Goal: Information Seeking & Learning: Learn about a topic

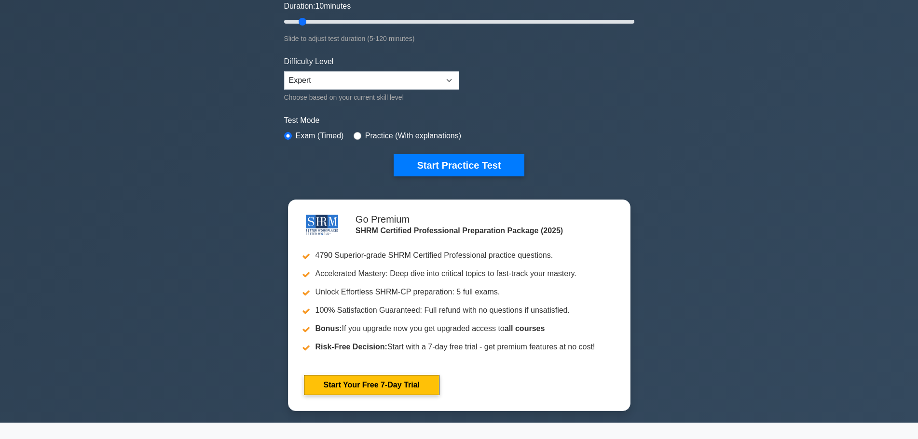
scroll to position [241, 0]
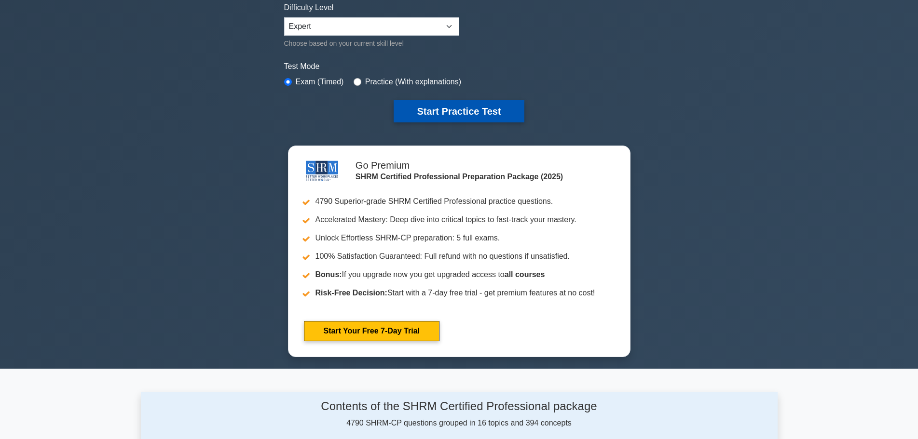
click at [475, 114] on button "Start Practice Test" at bounding box center [458, 111] width 130 height 22
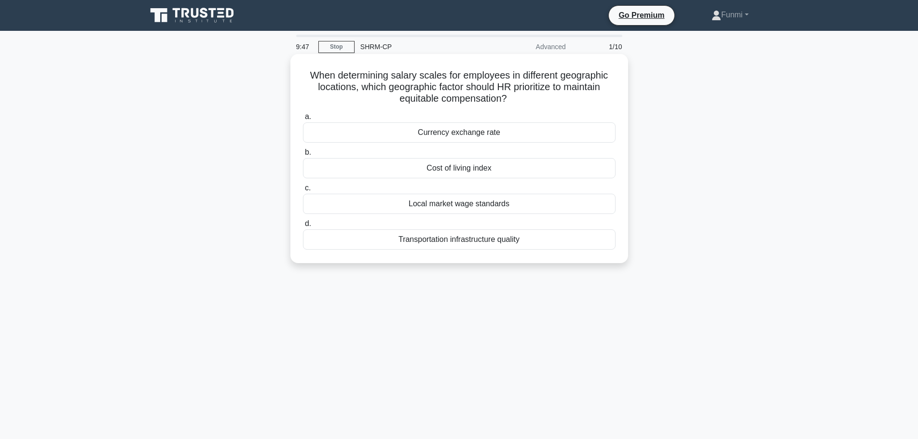
click at [471, 174] on div "Cost of living index" at bounding box center [459, 168] width 312 height 20
click at [303, 156] on input "b. Cost of living index" at bounding box center [303, 152] width 0 height 6
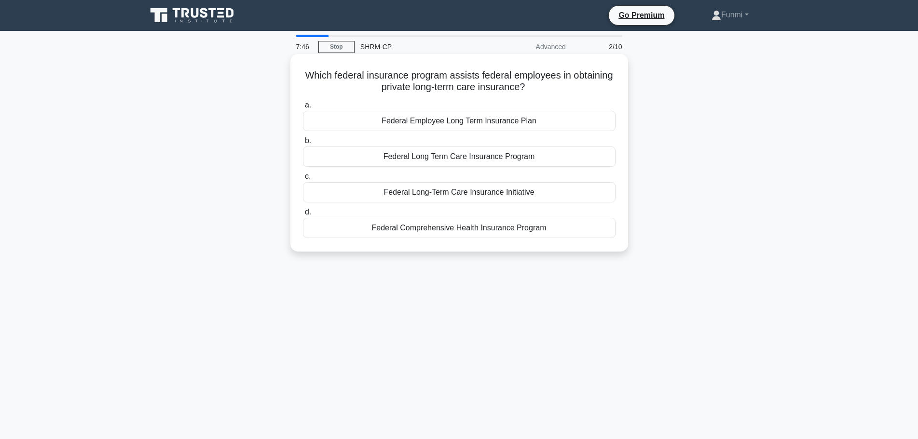
click at [457, 120] on div "Federal Employee Long Term Insurance Plan" at bounding box center [459, 121] width 312 height 20
click at [303, 108] on input "a. Federal Employee Long Term Insurance Plan" at bounding box center [303, 105] width 0 height 6
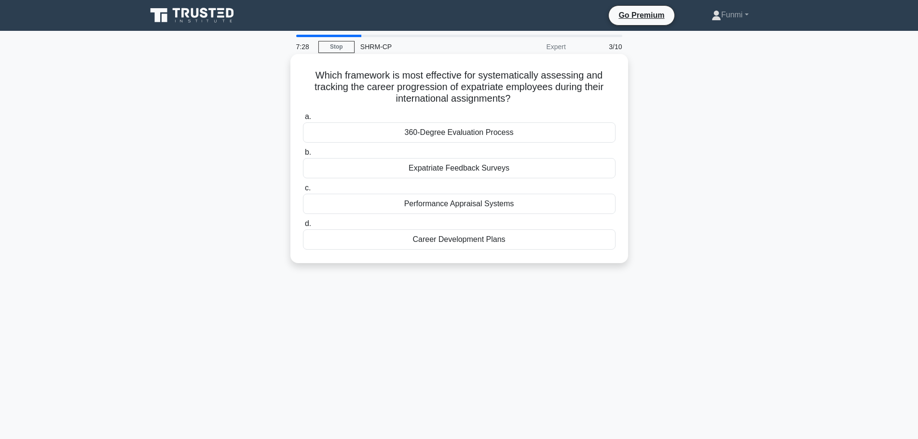
click at [478, 172] on div "Expatriate Feedback Surveys" at bounding box center [459, 168] width 312 height 20
click at [303, 156] on input "b. Expatriate Feedback Surveys" at bounding box center [303, 152] width 0 height 6
click at [458, 239] on div "Employee Retention Ratio" at bounding box center [459, 240] width 312 height 20
click at [303, 227] on input "d. Employee Retention Ratio" at bounding box center [303, 224] width 0 height 6
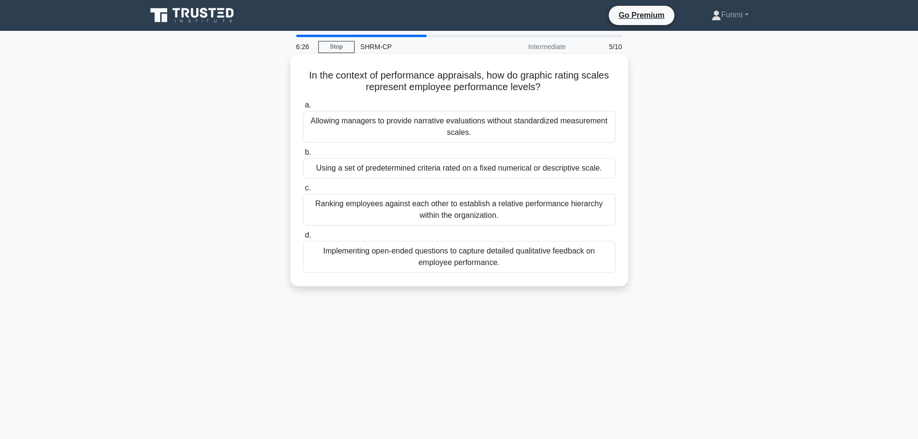
click at [504, 167] on div "Using a set of predetermined criteria rated on a fixed numerical or descriptive…" at bounding box center [459, 168] width 312 height 20
click at [303, 156] on input "b. Using a set of predetermined criteria rated on a fixed numerical or descript…" at bounding box center [303, 152] width 0 height 6
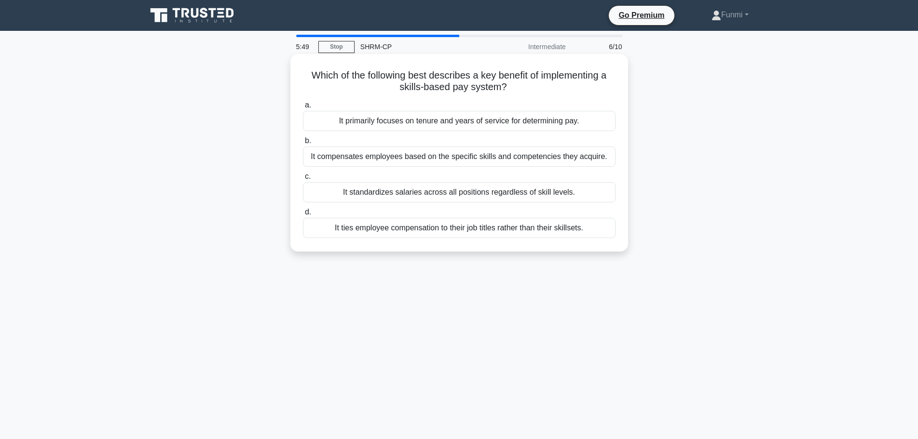
click at [455, 158] on div "It compensates employees based on the specific skills and competencies they acq…" at bounding box center [459, 157] width 312 height 20
click at [303, 144] on input "b. It compensates employees based on the specific skills and competencies they …" at bounding box center [303, 141] width 0 height 6
click at [447, 163] on div "Based on the acquisition and application of specific skills and competencies." at bounding box center [459, 157] width 312 height 20
click at [303, 144] on input "b. Based on the acquisition and application of specific skills and competencies." at bounding box center [303, 141] width 0 height 6
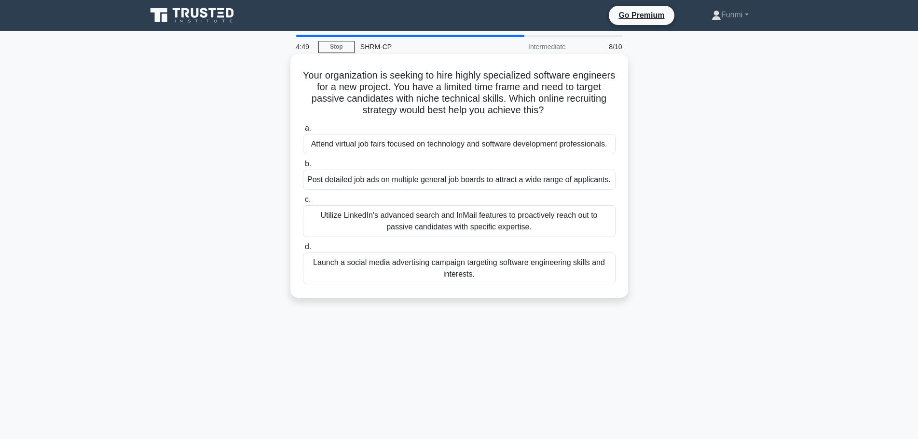
click at [428, 278] on div "Launch a social media advertising campaign targeting software engineering skill…" at bounding box center [459, 269] width 312 height 32
click at [303, 250] on input "d. Launch a social media advertising campaign targeting software engineering sk…" at bounding box center [303, 247] width 0 height 6
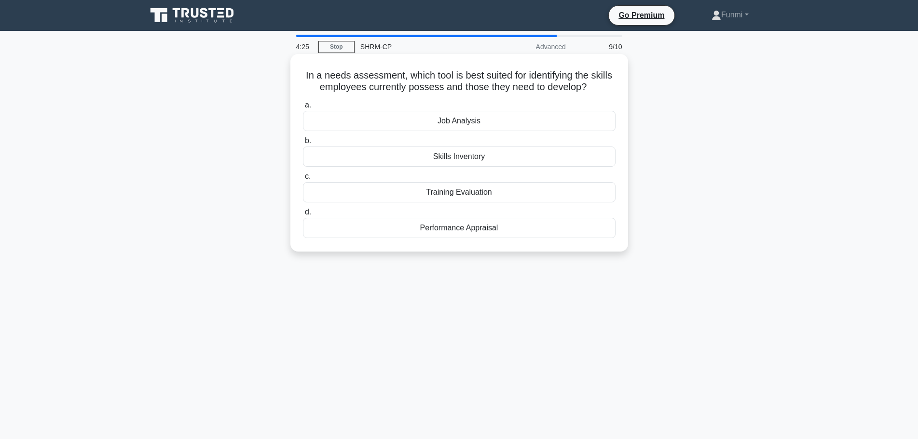
click at [475, 157] on div "Skills Inventory" at bounding box center [459, 157] width 312 height 20
click at [303, 144] on input "b. Skills Inventory" at bounding box center [303, 141] width 0 height 6
click at [472, 200] on div "Behaviorism" at bounding box center [459, 192] width 312 height 20
click at [303, 180] on input "c. Behaviorism" at bounding box center [303, 177] width 0 height 6
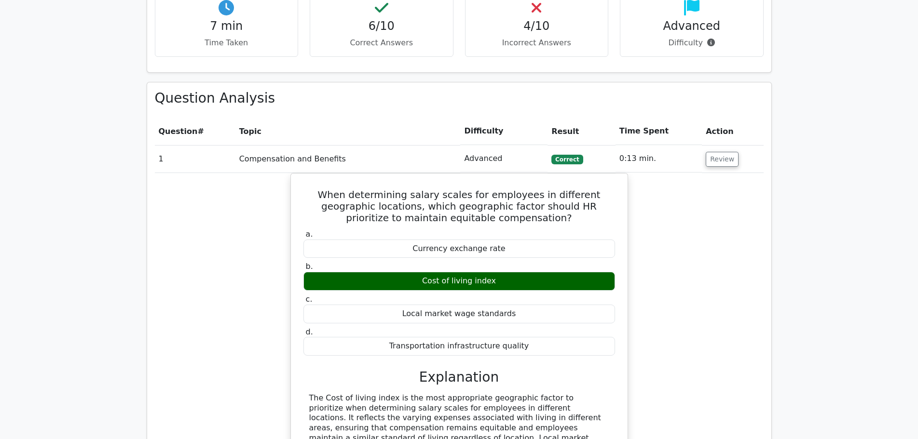
scroll to position [723, 0]
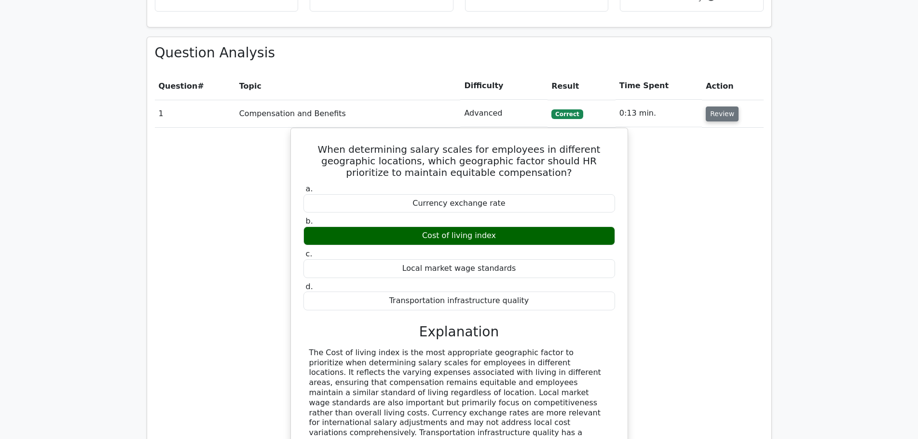
click at [716, 107] on button "Review" at bounding box center [721, 114] width 33 height 15
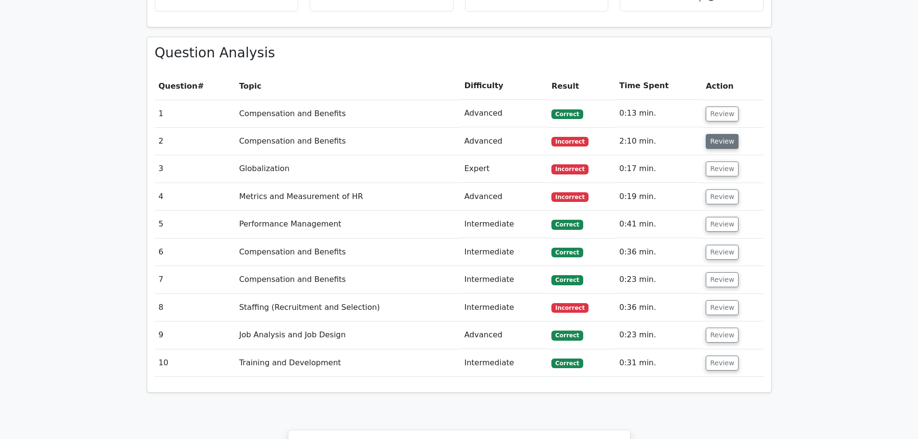
click at [721, 134] on button "Review" at bounding box center [721, 141] width 33 height 15
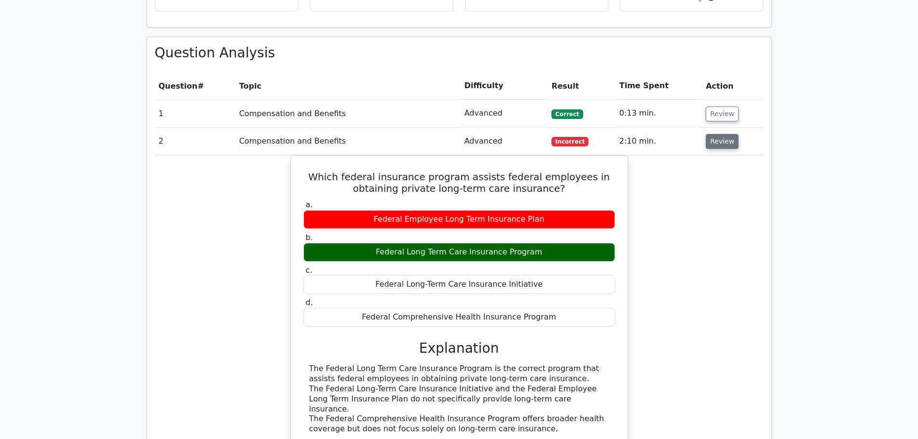
click at [721, 134] on button "Review" at bounding box center [721, 141] width 33 height 15
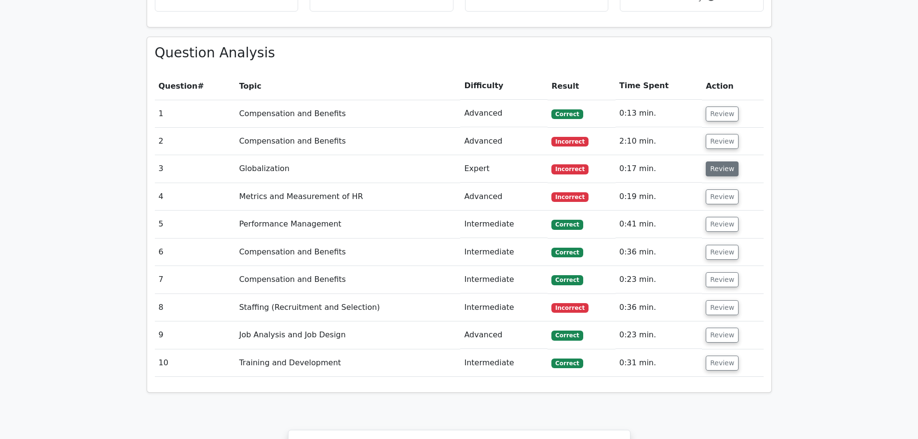
click at [723, 162] on button "Review" at bounding box center [721, 169] width 33 height 15
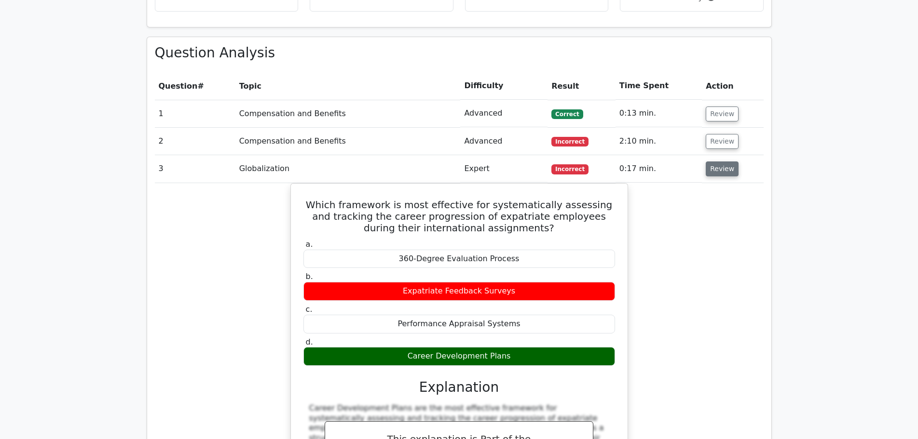
click at [725, 162] on button "Review" at bounding box center [721, 169] width 33 height 15
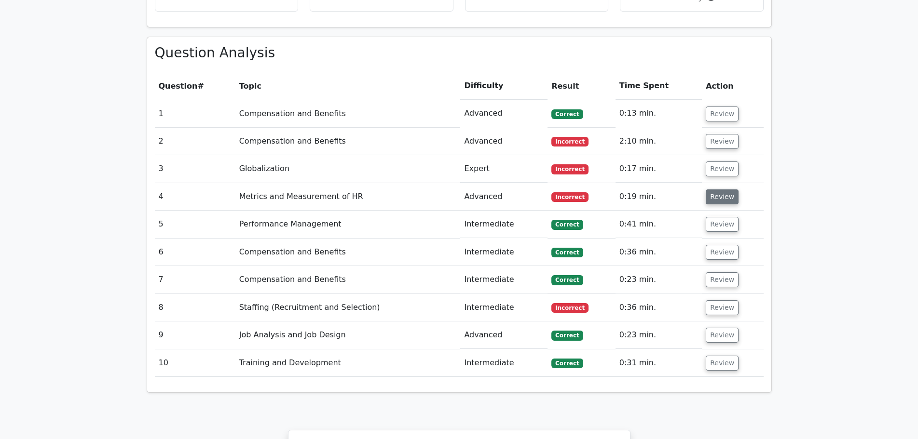
click at [724, 190] on button "Review" at bounding box center [721, 197] width 33 height 15
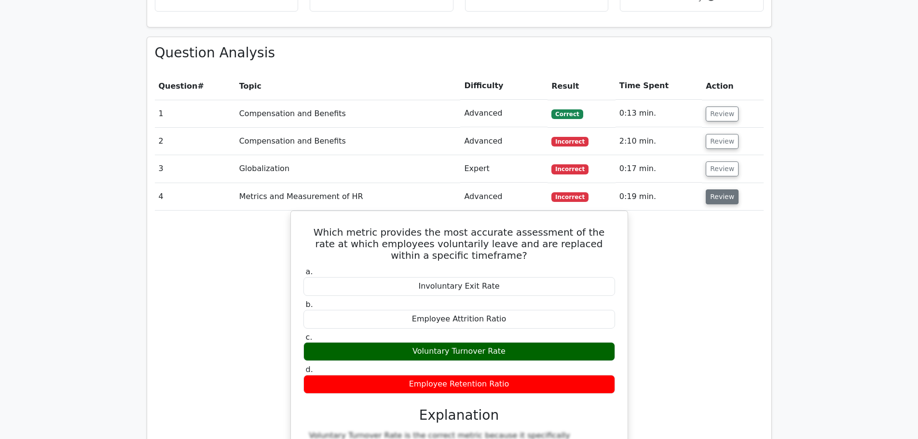
click at [723, 190] on button "Review" at bounding box center [721, 197] width 33 height 15
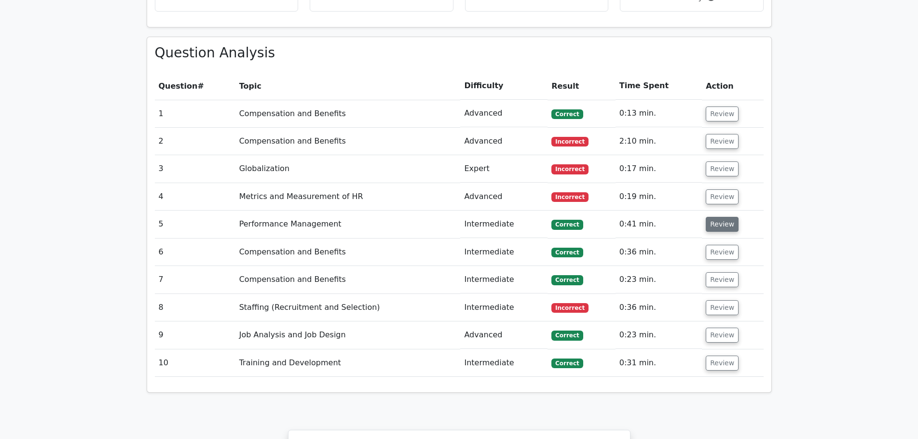
click at [719, 217] on button "Review" at bounding box center [721, 224] width 33 height 15
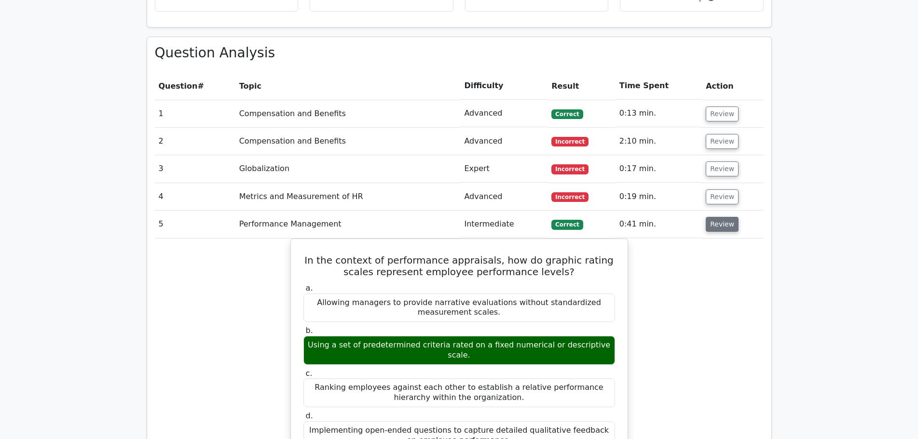
click at [725, 217] on button "Review" at bounding box center [721, 224] width 33 height 15
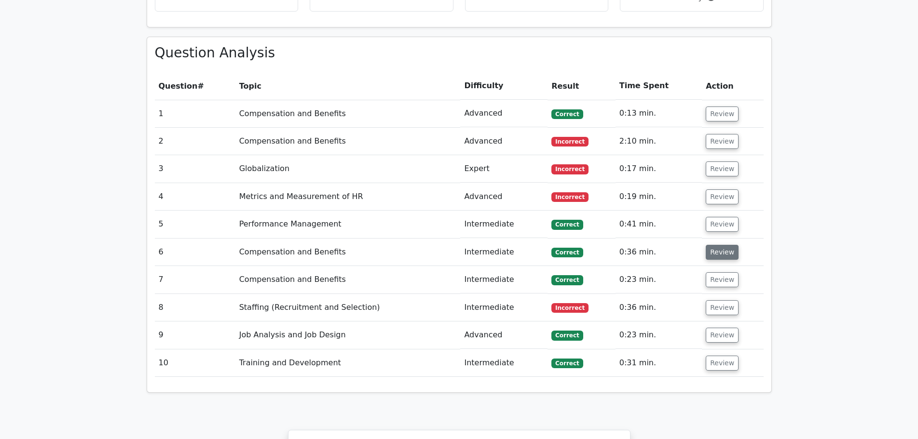
click at [722, 245] on button "Review" at bounding box center [721, 252] width 33 height 15
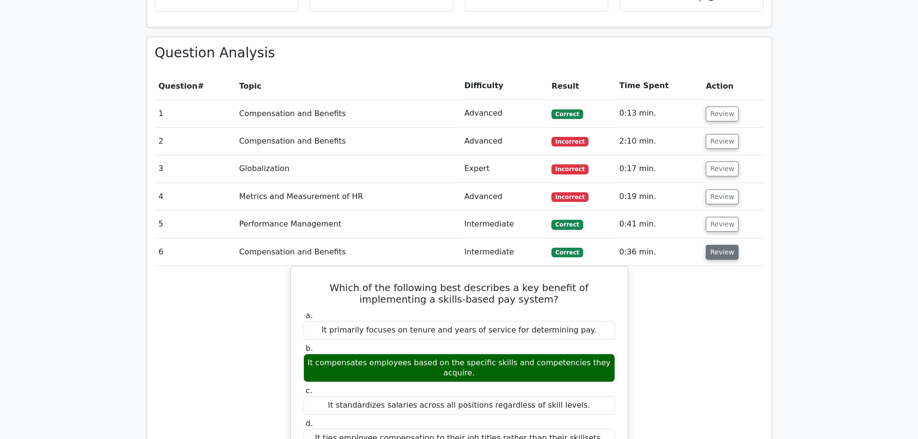
click at [721, 245] on button "Review" at bounding box center [721, 252] width 33 height 15
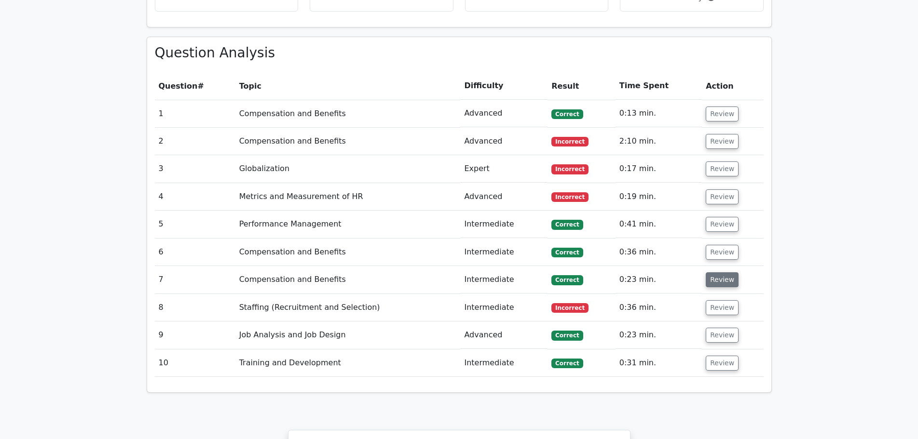
click at [720, 272] on button "Review" at bounding box center [721, 279] width 33 height 15
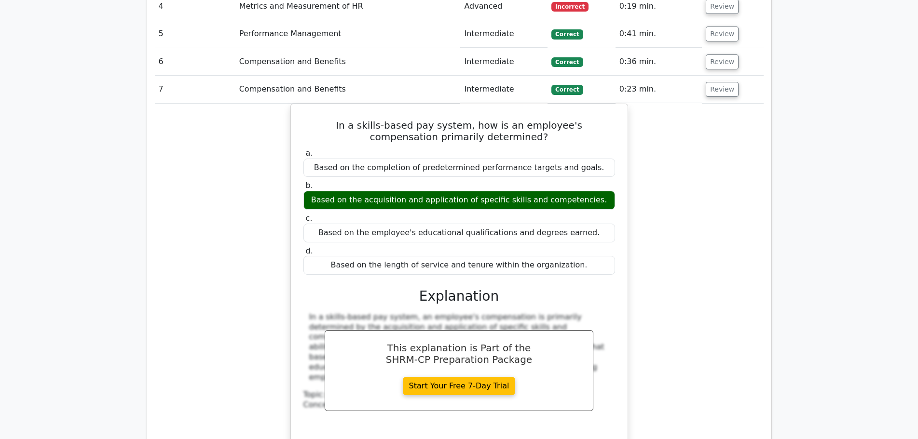
scroll to position [964, 0]
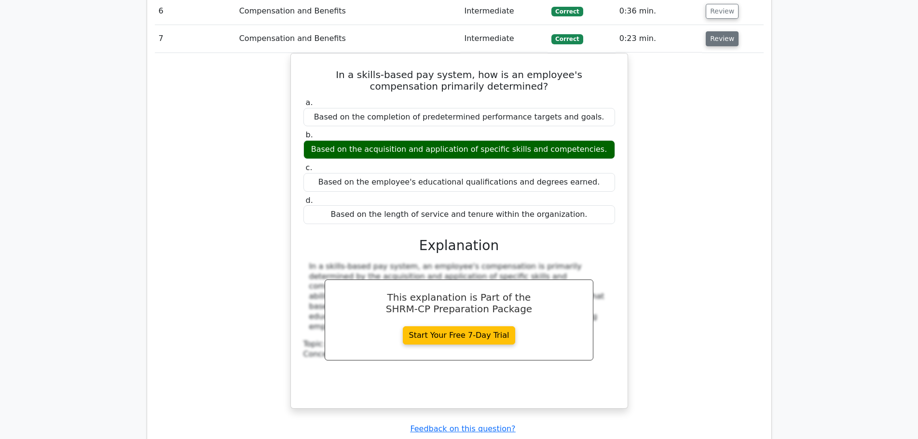
click at [713, 31] on button "Review" at bounding box center [721, 38] width 33 height 15
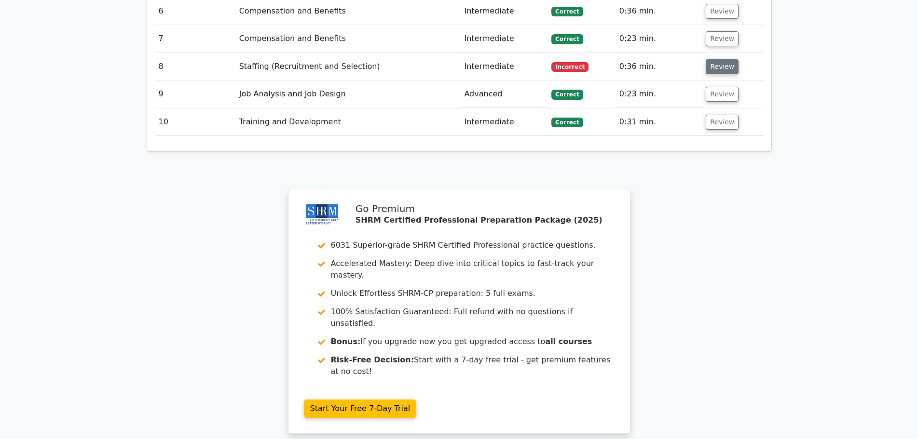
click at [718, 59] on button "Review" at bounding box center [721, 66] width 33 height 15
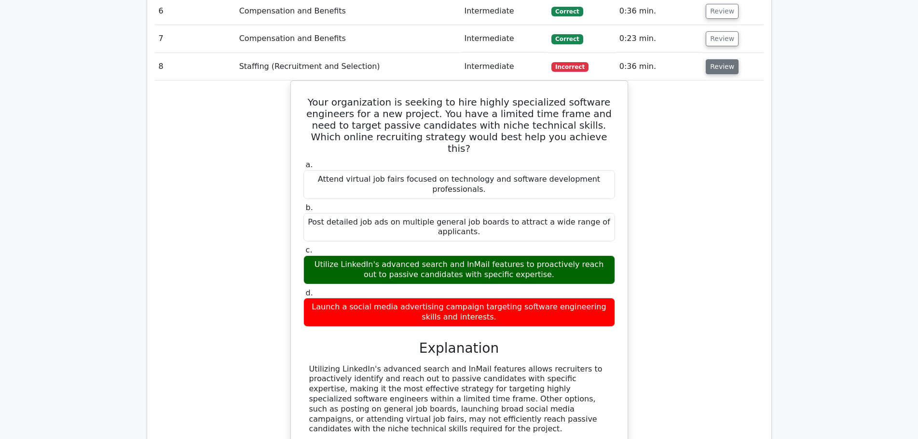
click at [717, 59] on button "Review" at bounding box center [721, 66] width 33 height 15
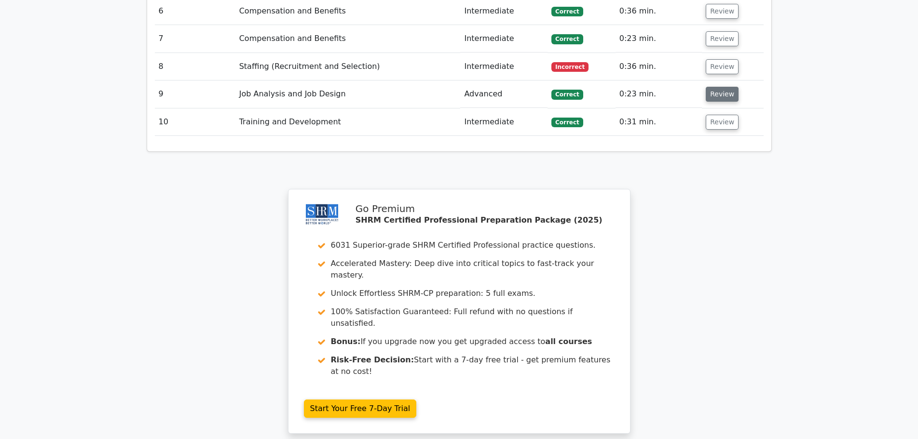
click at [719, 87] on button "Review" at bounding box center [721, 94] width 33 height 15
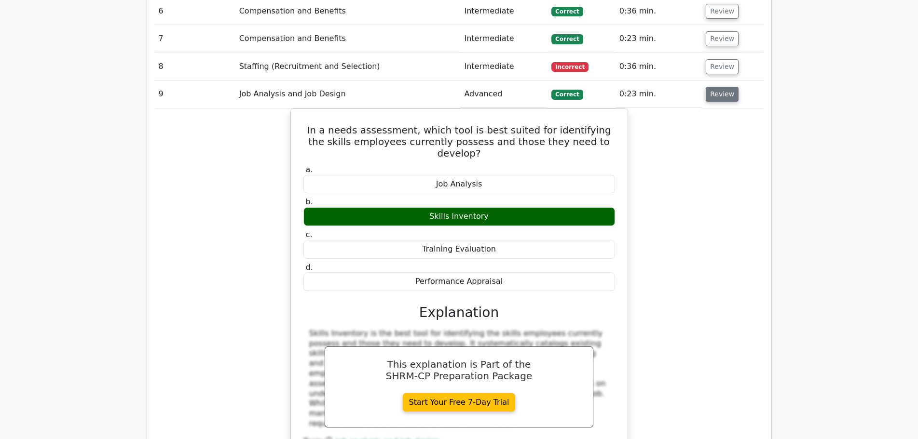
click at [719, 87] on button "Review" at bounding box center [721, 94] width 33 height 15
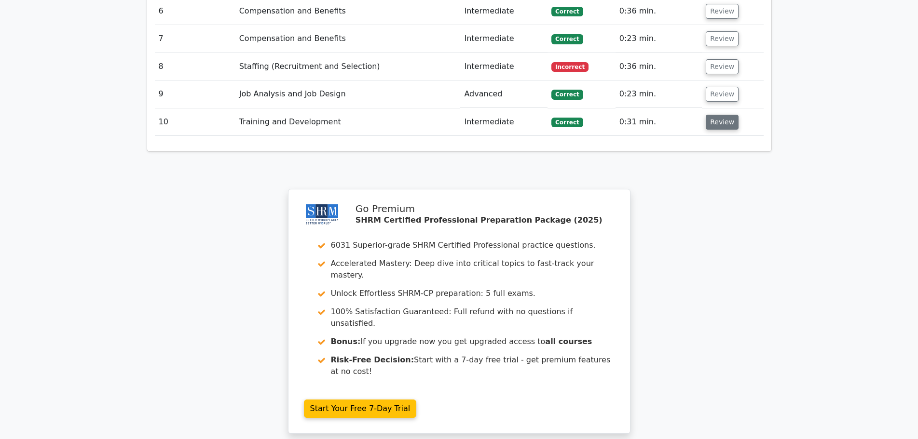
click at [717, 115] on button "Review" at bounding box center [721, 122] width 33 height 15
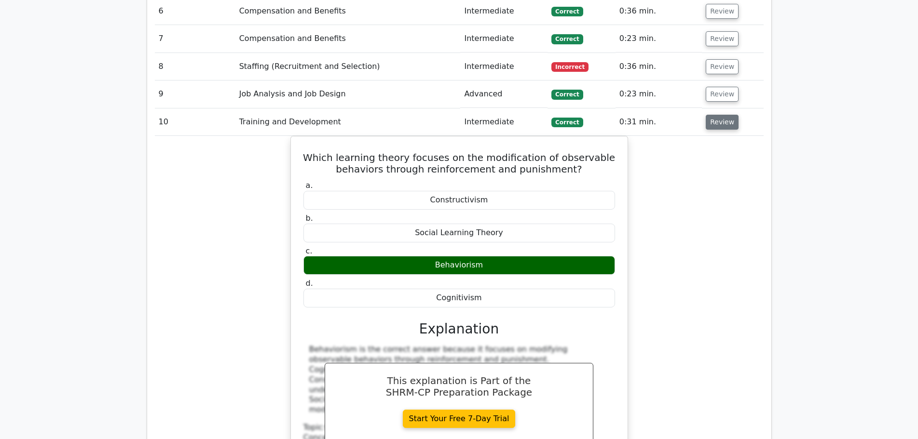
click at [716, 115] on button "Review" at bounding box center [721, 122] width 33 height 15
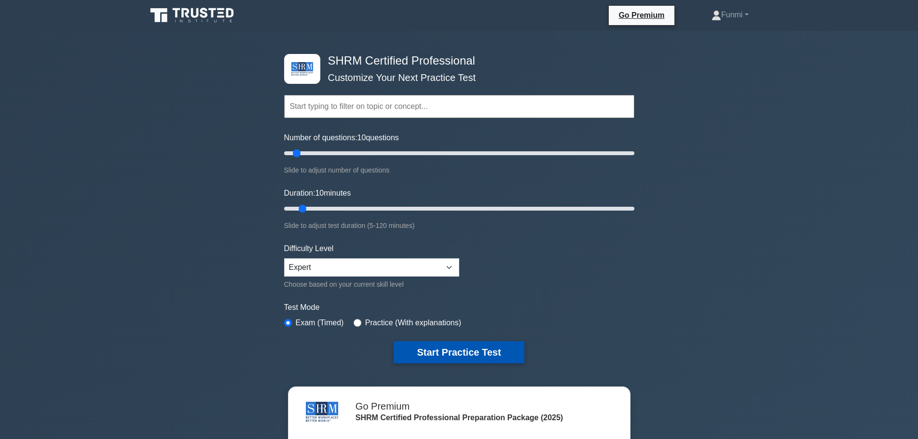
click at [463, 353] on button "Start Practice Test" at bounding box center [458, 352] width 130 height 22
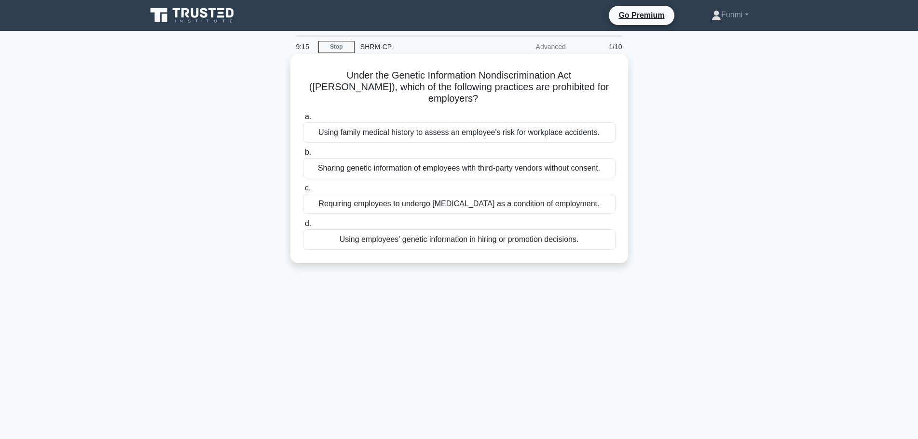
click at [589, 199] on div "Requiring employees to undergo [MEDICAL_DATA] as a condition of employment." at bounding box center [459, 204] width 312 height 20
click at [303, 191] on input "c. Requiring employees to undergo genetic testing as a condition of employment." at bounding box center [303, 188] width 0 height 6
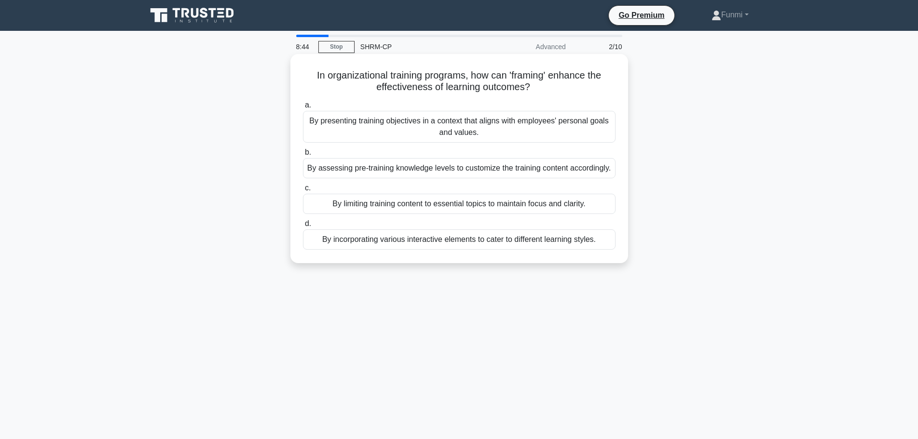
click at [461, 130] on div "By presenting training objectives in a context that aligns with employees' pers…" at bounding box center [459, 127] width 312 height 32
click at [303, 108] on input "a. By presenting training objectives in a context that aligns with employees' p…" at bounding box center [303, 105] width 0 height 6
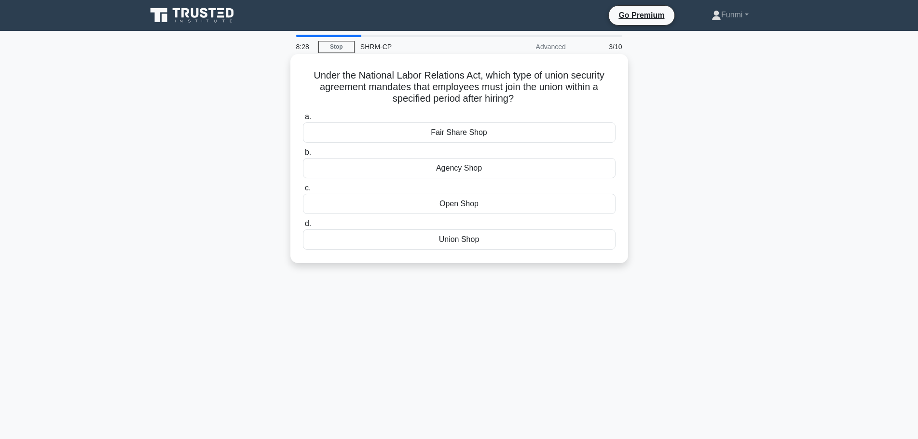
click at [460, 203] on div "Open Shop" at bounding box center [459, 204] width 312 height 20
click at [303, 191] on input "c. Open Shop" at bounding box center [303, 188] width 0 height 6
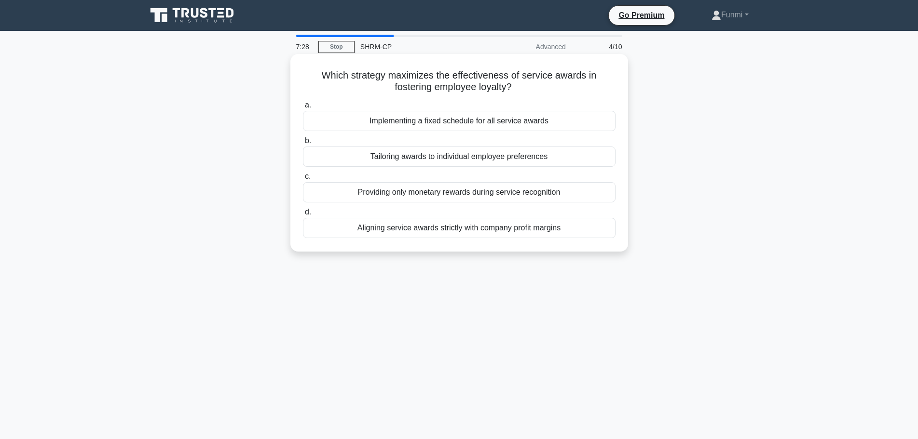
click at [555, 121] on div "Implementing a fixed schedule for all service awards" at bounding box center [459, 121] width 312 height 20
click at [303, 108] on input "a. Implementing a fixed schedule for all service awards" at bounding box center [303, 105] width 0 height 6
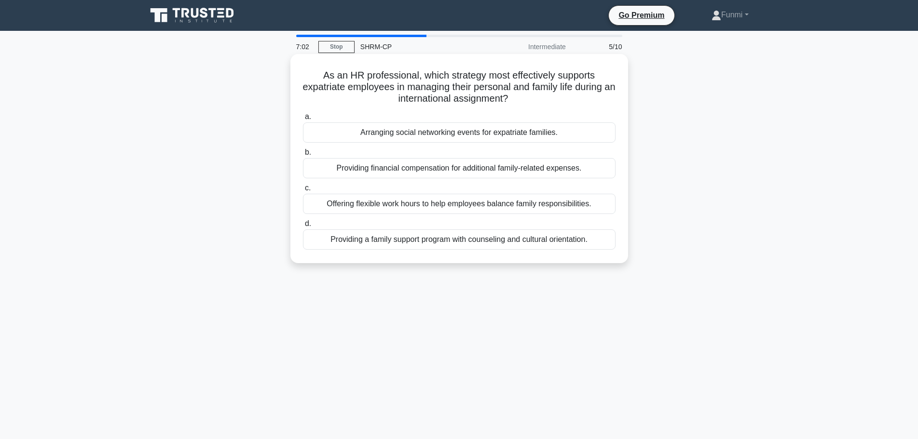
click at [585, 243] on div "Providing a family support program with counseling and cultural orientation." at bounding box center [459, 240] width 312 height 20
click at [303, 227] on input "d. Providing a family support program with counseling and cultural orientation." at bounding box center [303, 224] width 0 height 6
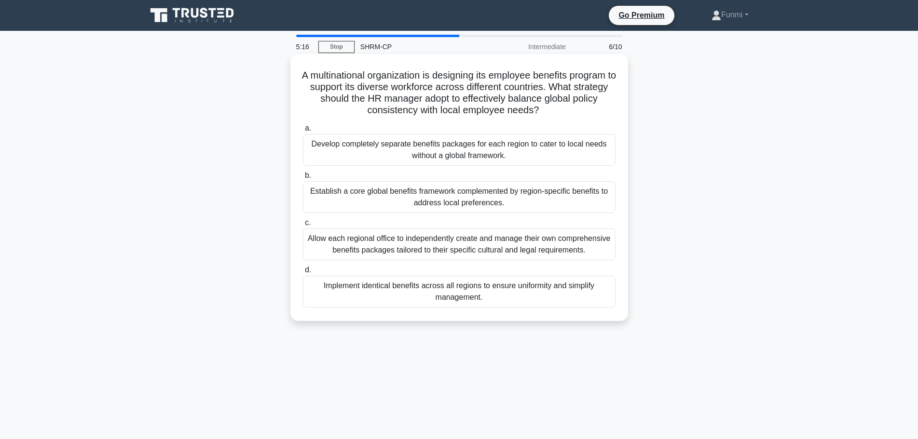
click at [597, 203] on div "Establish a core global benefits framework complemented by region-specific bene…" at bounding box center [459, 197] width 312 height 32
click at [303, 179] on input "b. Establish a core global benefits framework complemented by region-specific b…" at bounding box center [303, 176] width 0 height 6
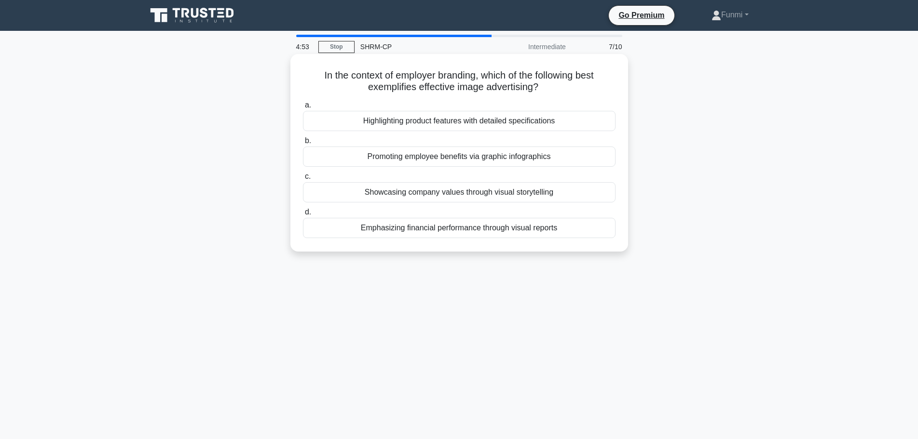
click at [544, 197] on div "Showcasing company values through visual storytelling" at bounding box center [459, 192] width 312 height 20
click at [303, 180] on input "c. Showcasing company values through visual storytelling" at bounding box center [303, 177] width 0 height 6
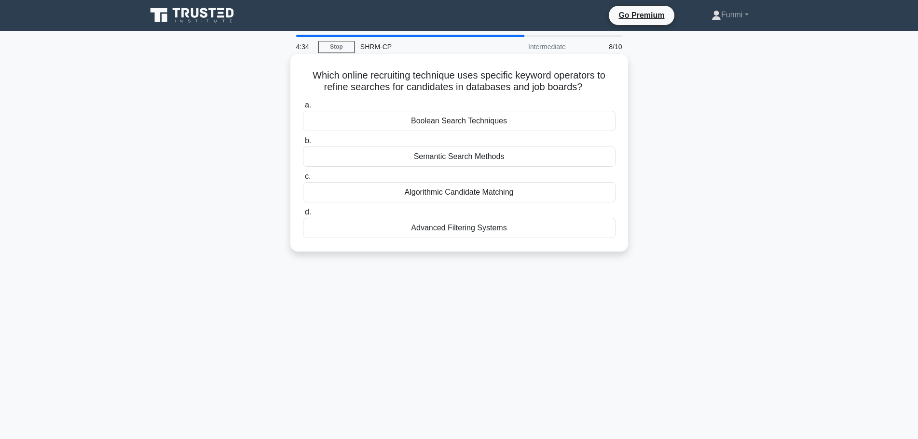
click at [506, 194] on div "Algorithmic Candidate Matching" at bounding box center [459, 192] width 312 height 20
click at [303, 180] on input "c. Algorithmic Candidate Matching" at bounding box center [303, 177] width 0 height 6
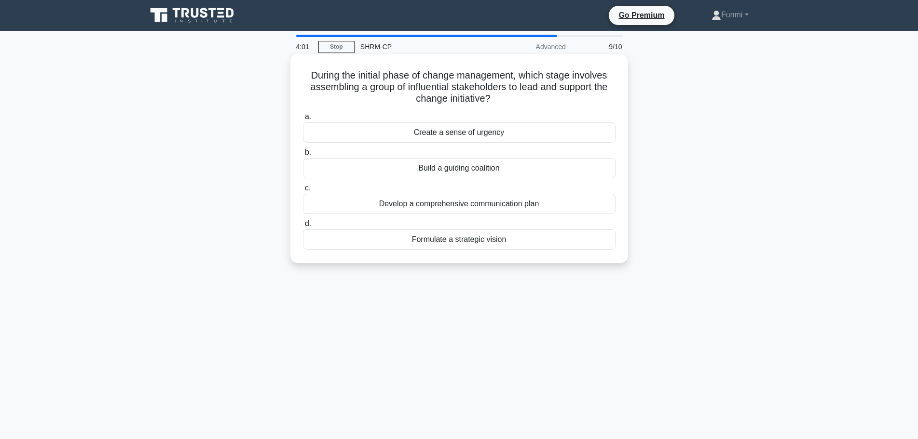
click at [558, 173] on div "Build a guiding coalition" at bounding box center [459, 168] width 312 height 20
click at [303, 156] on input "b. Build a guiding coalition" at bounding box center [303, 152] width 0 height 6
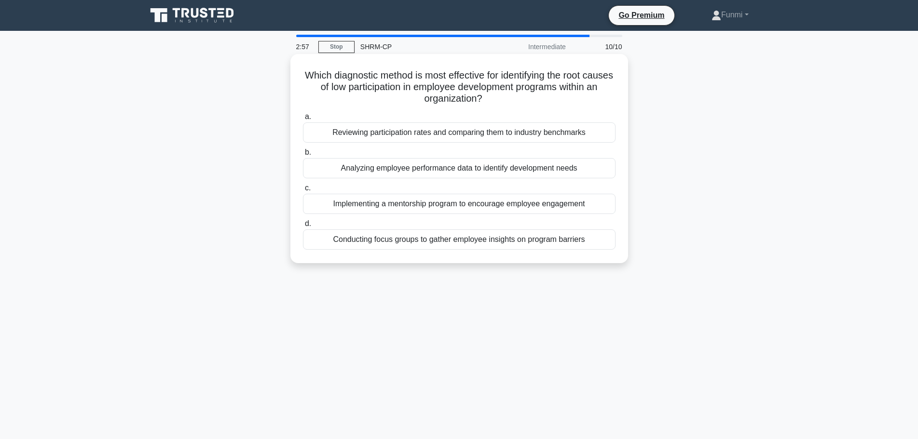
click at [594, 240] on div "Conducting focus groups to gather employee insights on program barriers" at bounding box center [459, 240] width 312 height 20
click at [303, 227] on input "d. Conducting focus groups to gather employee insights on program barriers" at bounding box center [303, 224] width 0 height 6
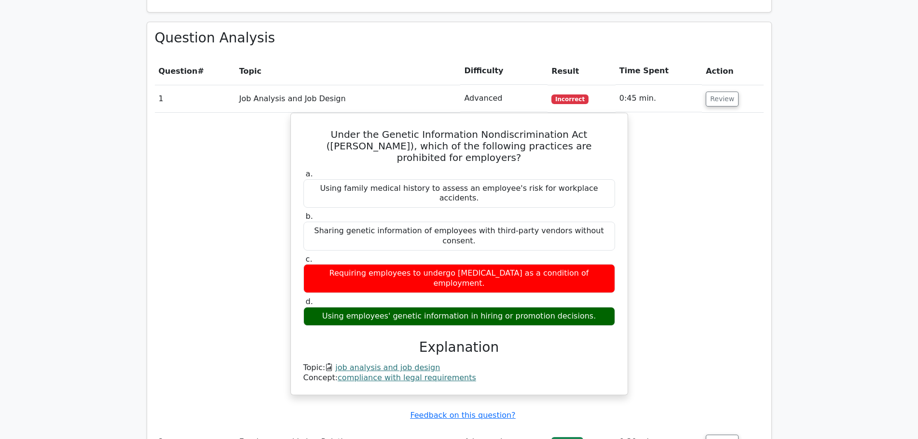
scroll to position [723, 0]
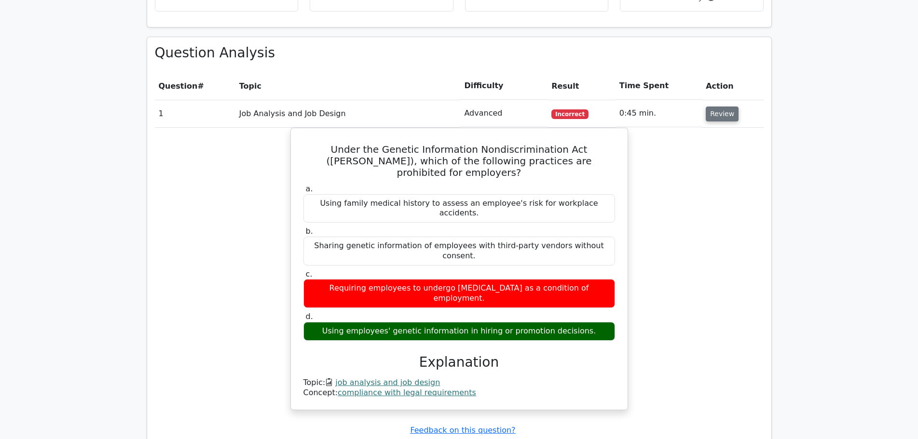
click at [719, 107] on button "Review" at bounding box center [721, 114] width 33 height 15
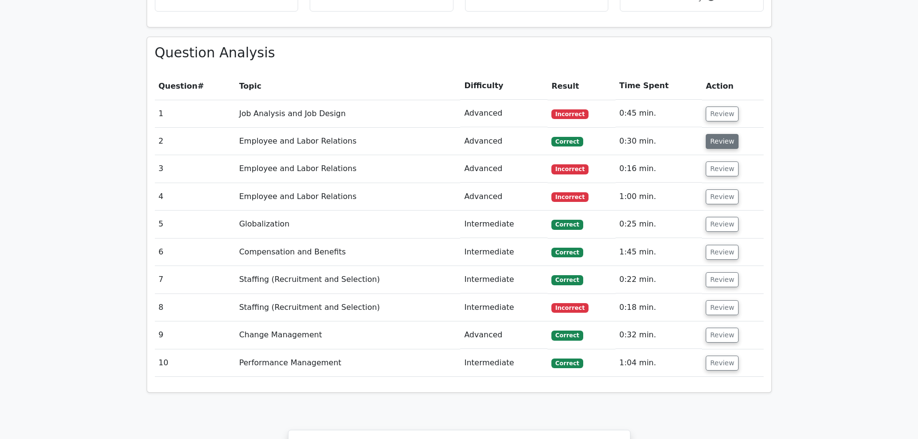
click at [721, 134] on button "Review" at bounding box center [721, 141] width 33 height 15
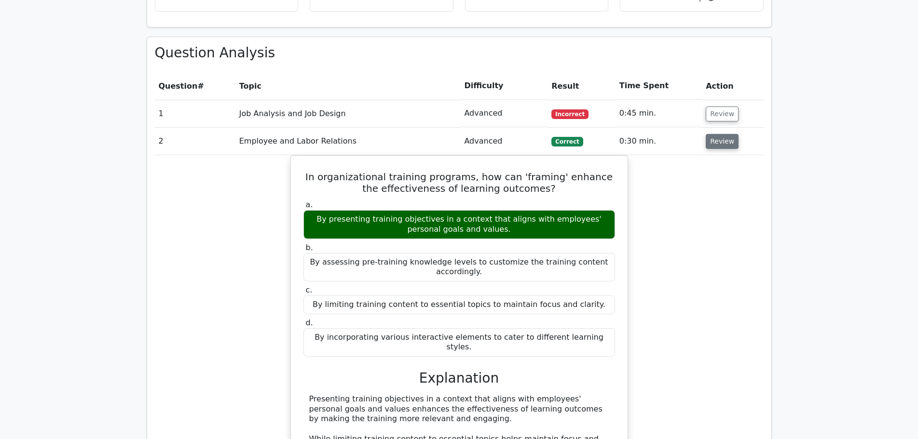
click at [721, 134] on button "Review" at bounding box center [721, 141] width 33 height 15
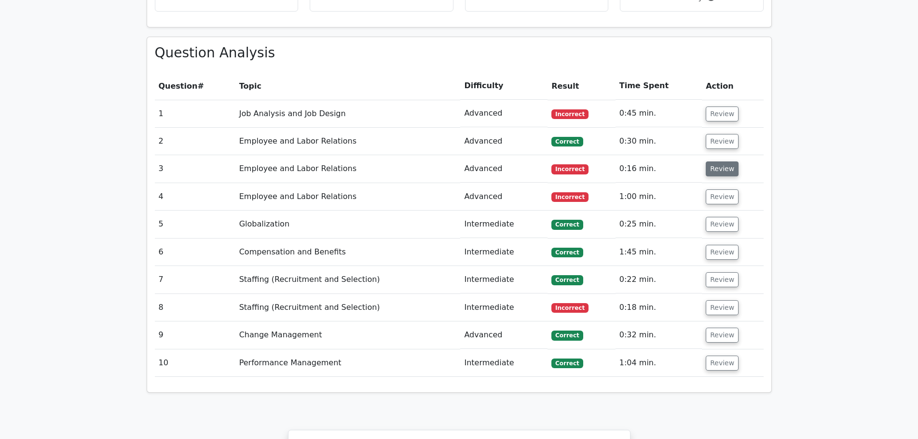
click at [718, 162] on button "Review" at bounding box center [721, 169] width 33 height 15
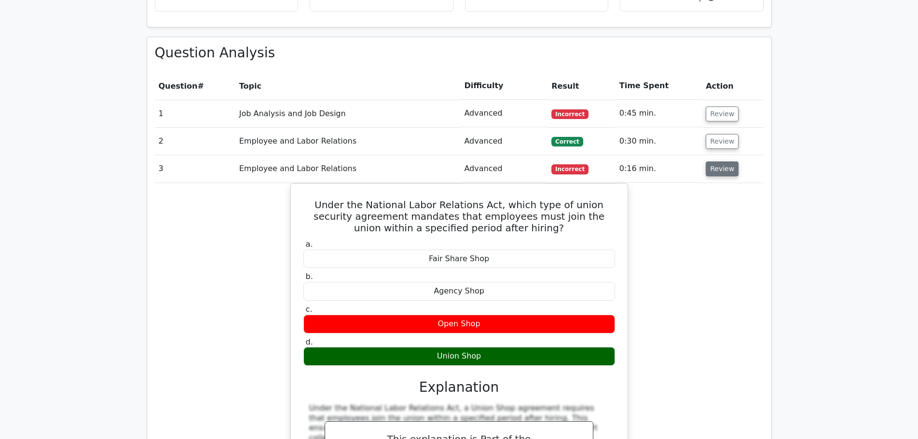
click at [718, 162] on button "Review" at bounding box center [721, 169] width 33 height 15
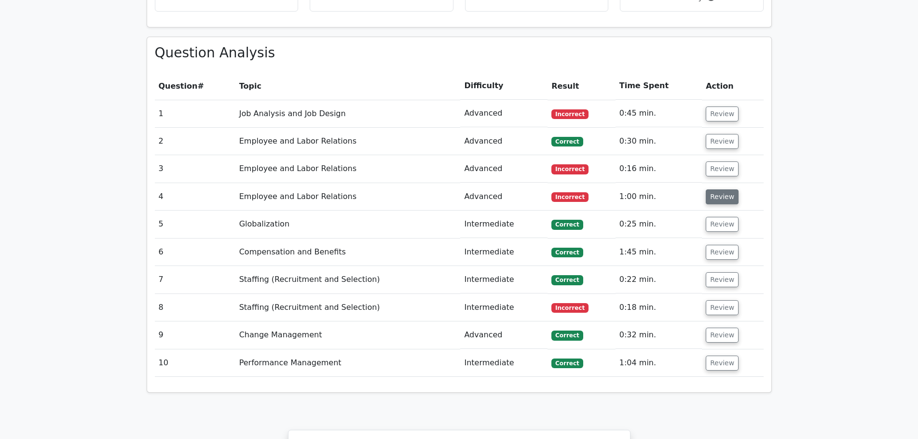
click at [718, 190] on button "Review" at bounding box center [721, 197] width 33 height 15
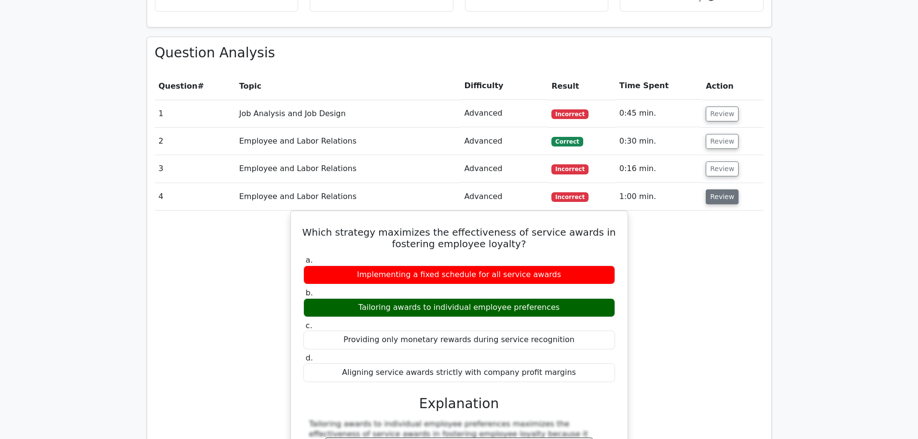
click at [716, 190] on button "Review" at bounding box center [721, 197] width 33 height 15
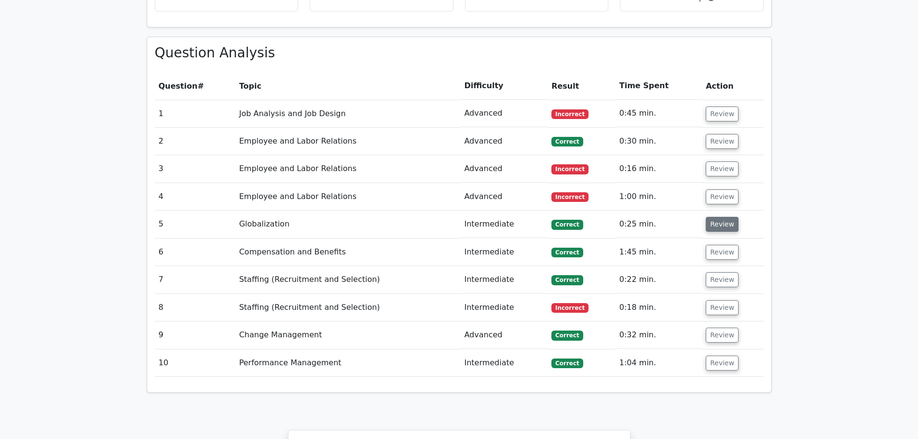
click at [712, 217] on button "Review" at bounding box center [721, 224] width 33 height 15
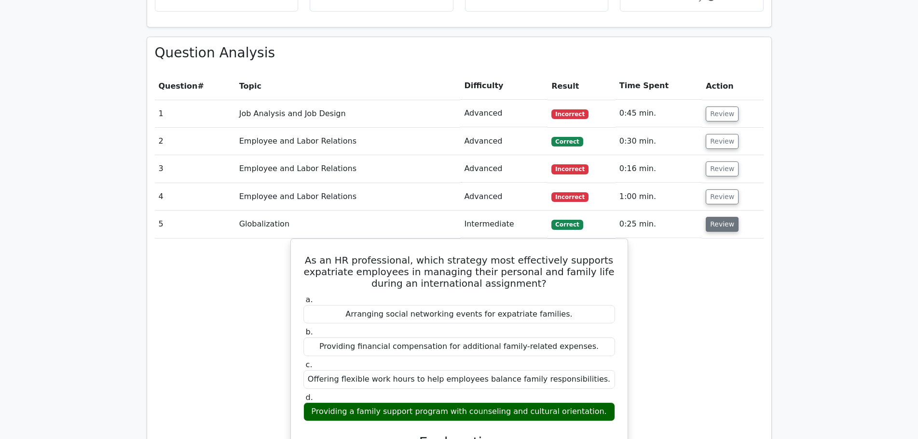
click at [712, 217] on button "Review" at bounding box center [721, 224] width 33 height 15
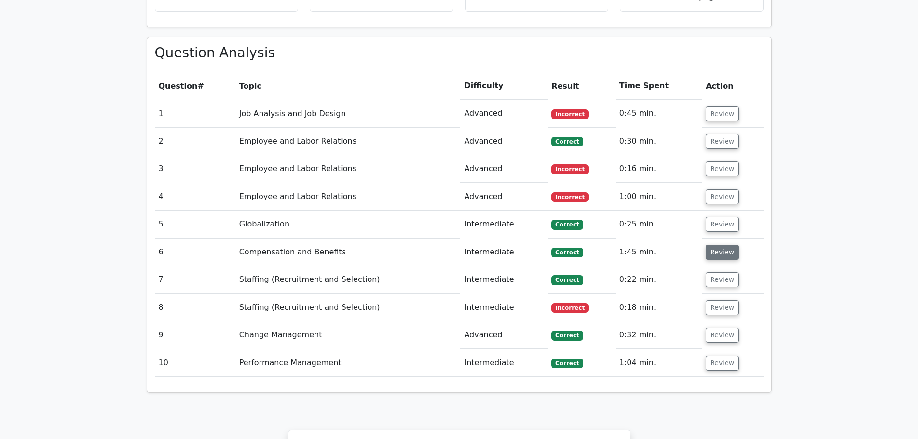
click at [712, 245] on button "Review" at bounding box center [721, 252] width 33 height 15
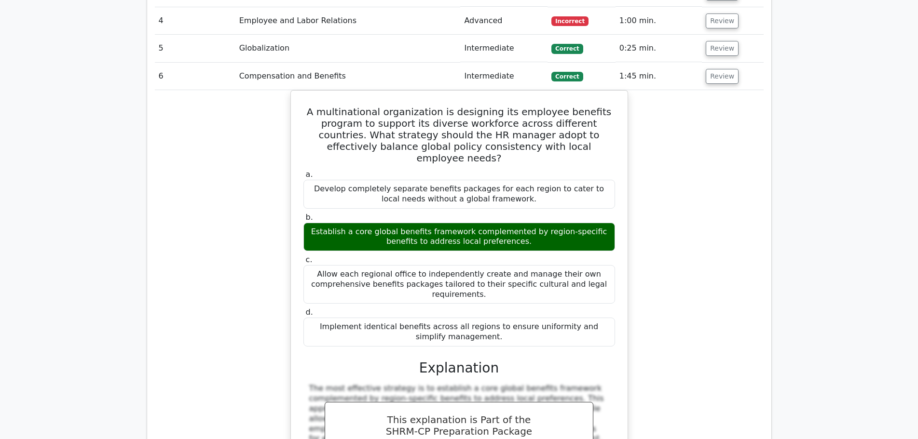
scroll to position [916, 0]
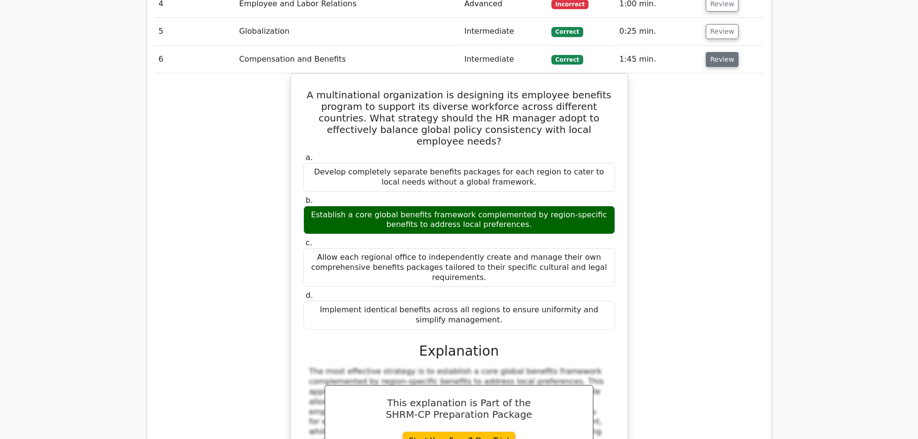
click at [721, 52] on button "Review" at bounding box center [721, 59] width 33 height 15
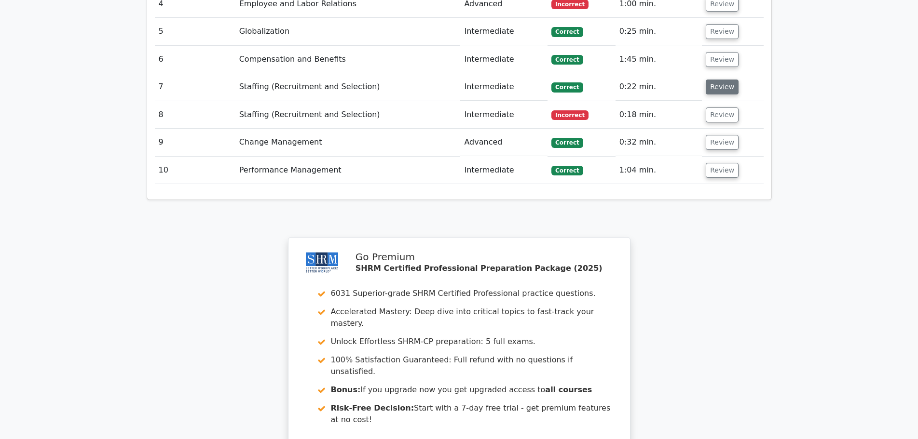
click at [718, 80] on button "Review" at bounding box center [721, 87] width 33 height 15
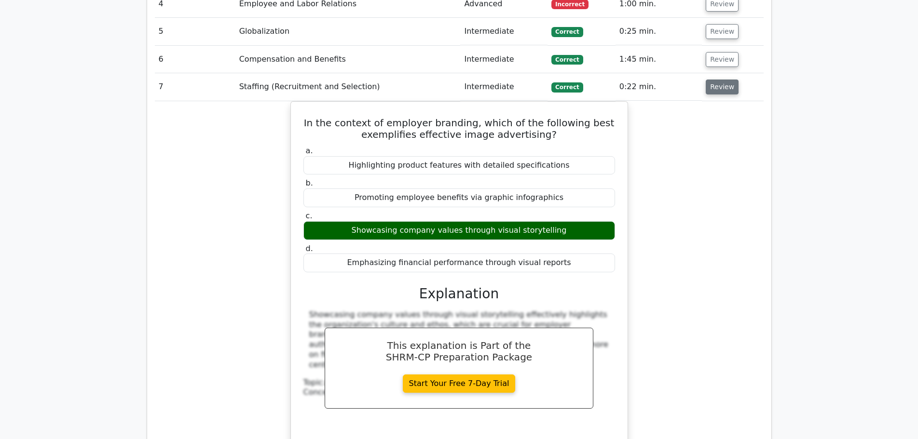
click at [718, 80] on button "Review" at bounding box center [721, 87] width 33 height 15
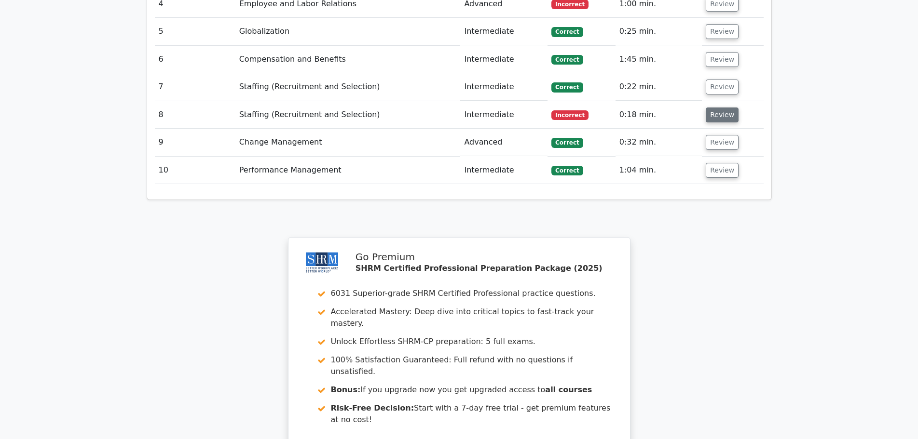
click at [714, 108] on button "Review" at bounding box center [721, 115] width 33 height 15
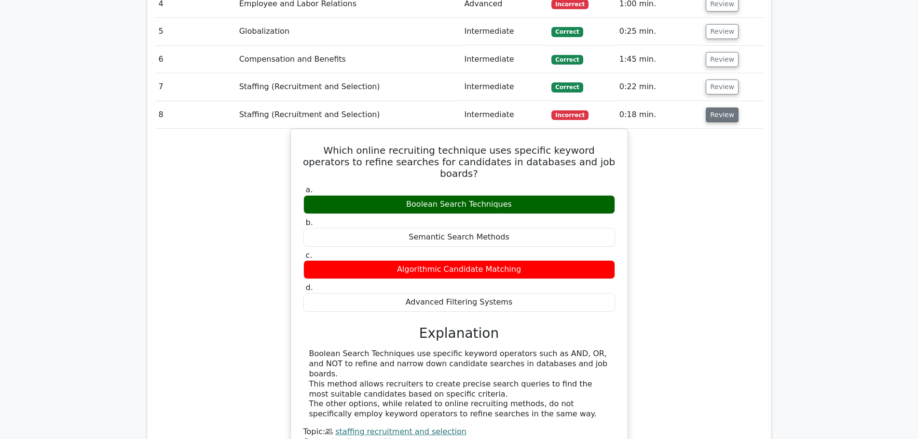
click at [715, 108] on button "Review" at bounding box center [721, 115] width 33 height 15
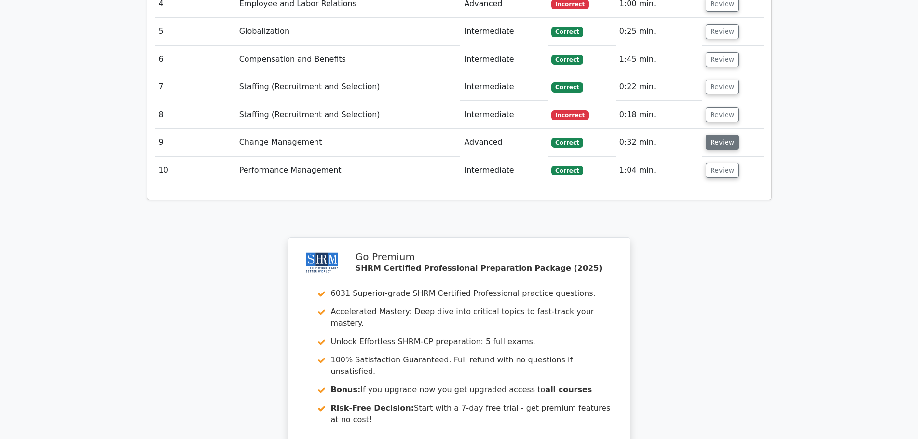
click at [716, 135] on button "Review" at bounding box center [721, 142] width 33 height 15
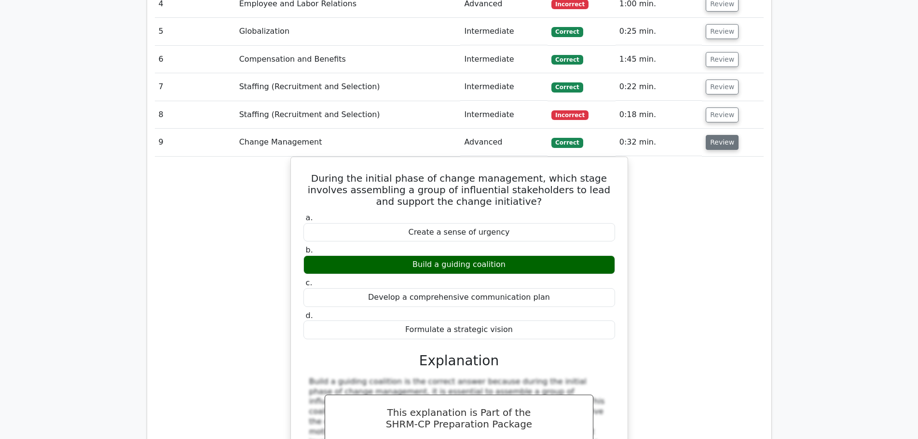
click at [716, 135] on button "Review" at bounding box center [721, 142] width 33 height 15
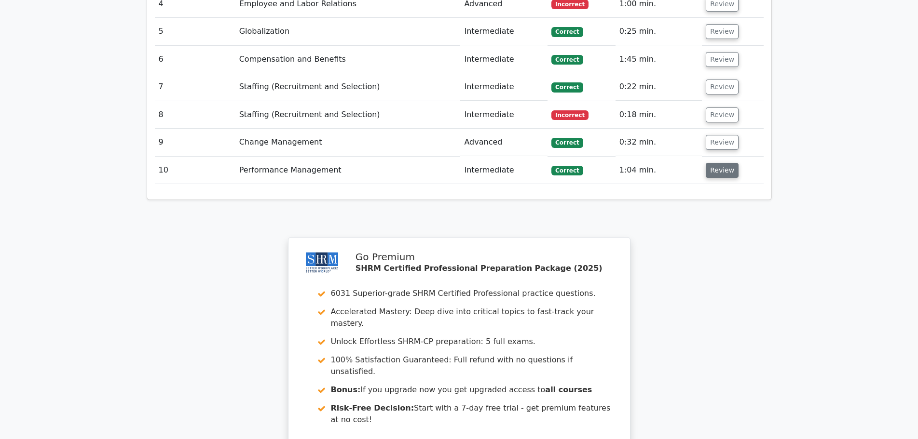
click at [716, 163] on button "Review" at bounding box center [721, 170] width 33 height 15
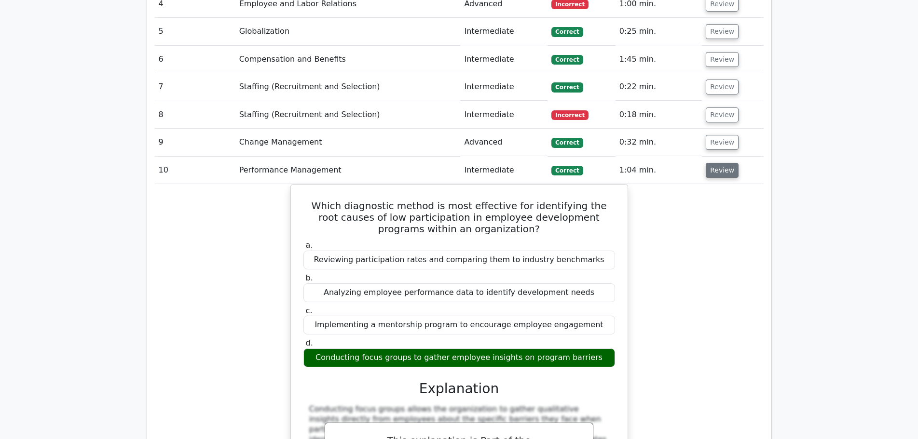
click at [716, 163] on button "Review" at bounding box center [721, 170] width 33 height 15
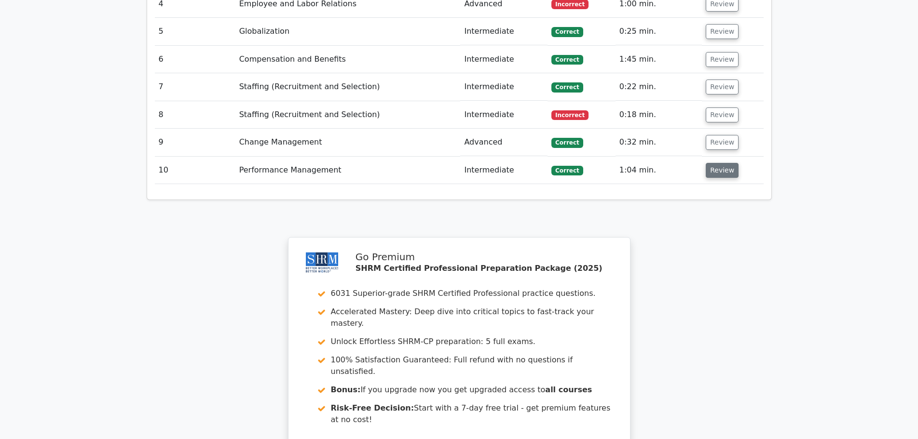
click at [716, 163] on button "Review" at bounding box center [721, 170] width 33 height 15
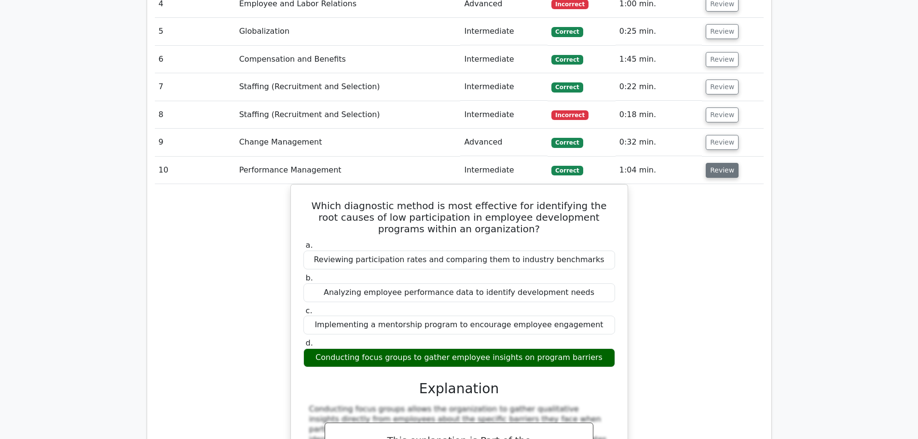
click at [716, 163] on button "Review" at bounding box center [721, 170] width 33 height 15
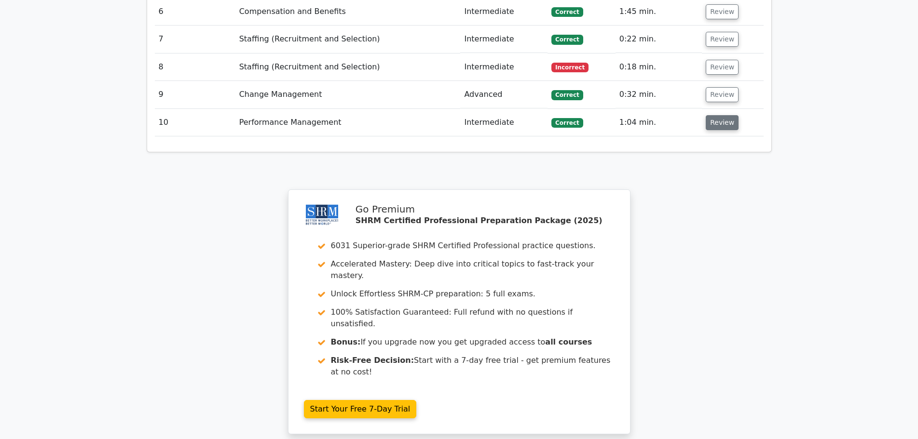
scroll to position [964, 0]
